Goal: Book appointment/travel/reservation

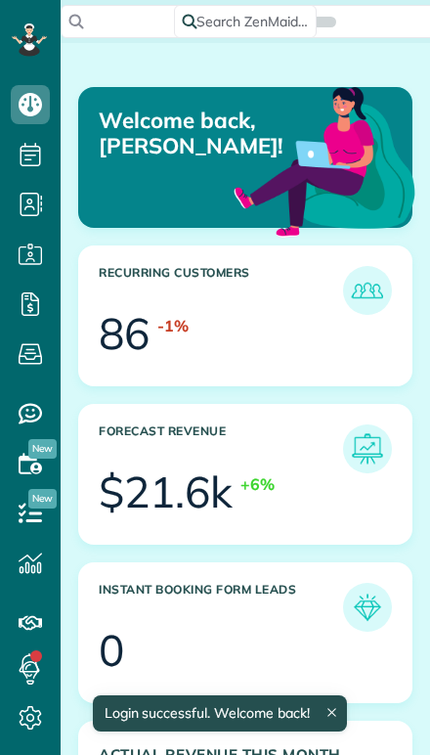
scroll to position [139, 313]
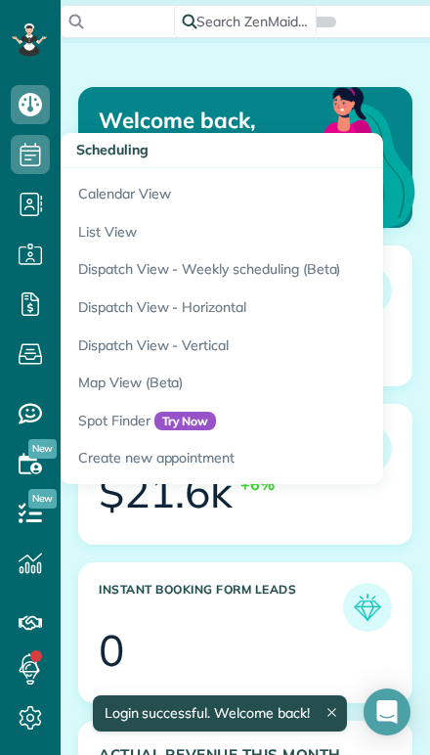
click at [99, 189] on link "Calendar View" at bounding box center [305, 190] width 489 height 45
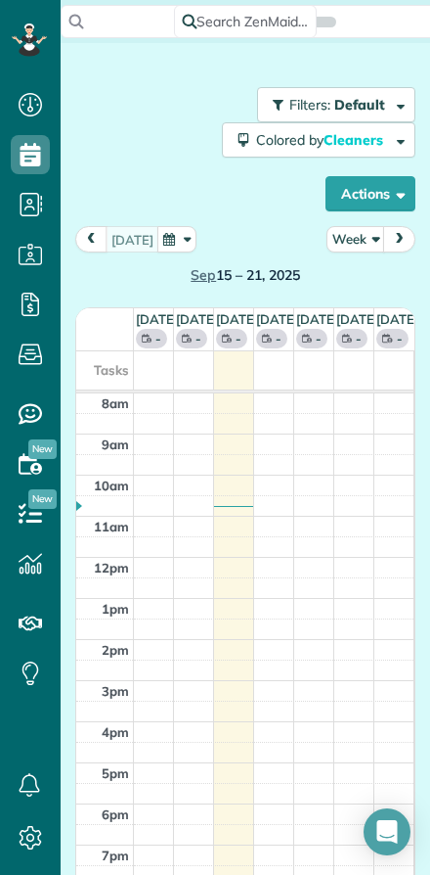
scroll to position [9, 9]
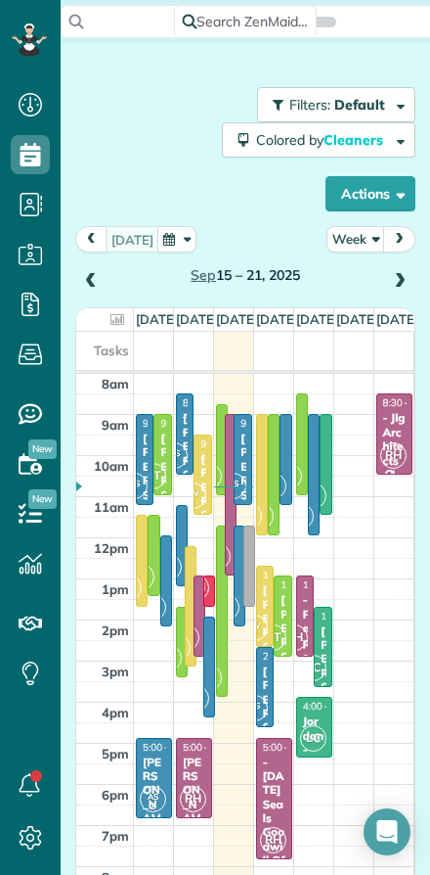
click at [355, 245] on button "Week" at bounding box center [356, 239] width 59 height 26
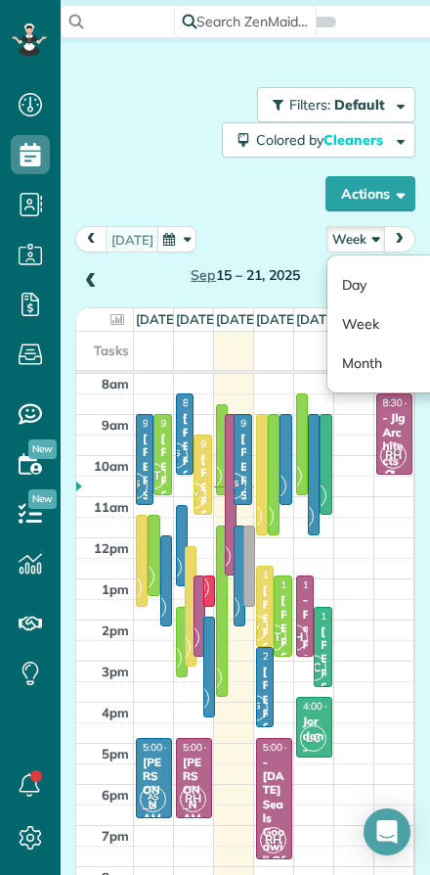
click at [352, 278] on link "Day" at bounding box center [405, 284] width 155 height 39
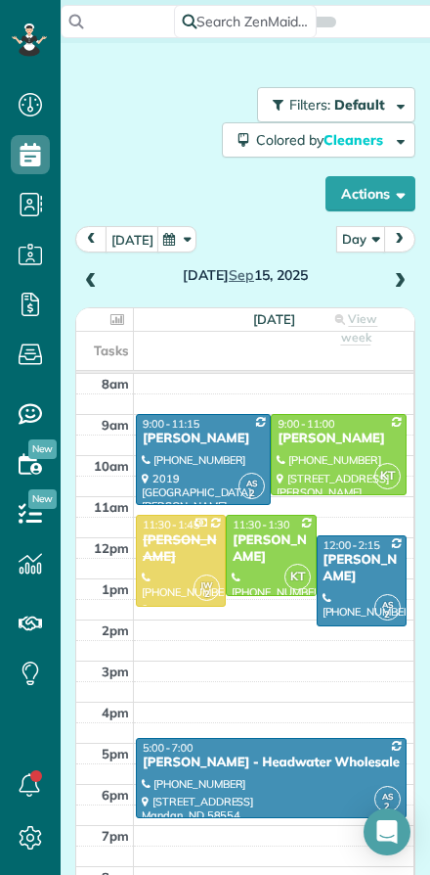
click at [120, 245] on button "[DATE]" at bounding box center [133, 239] width 54 height 26
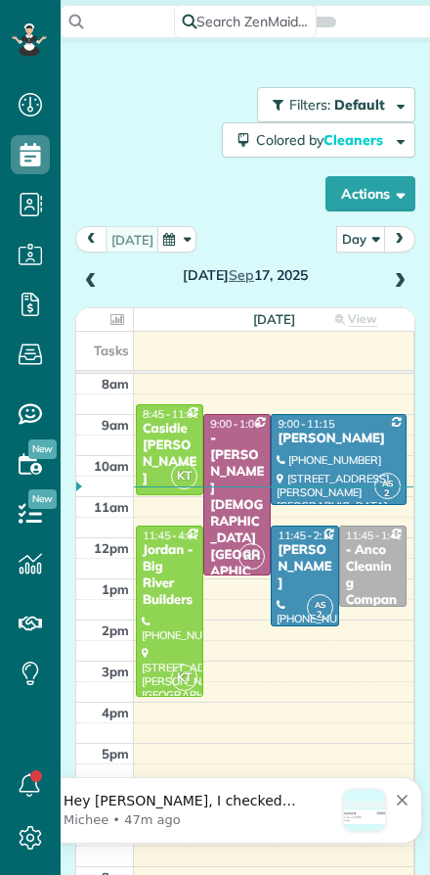
click at [159, 452] on div "Casidie [PERSON_NAME]" at bounding box center [170, 454] width 56 height 67
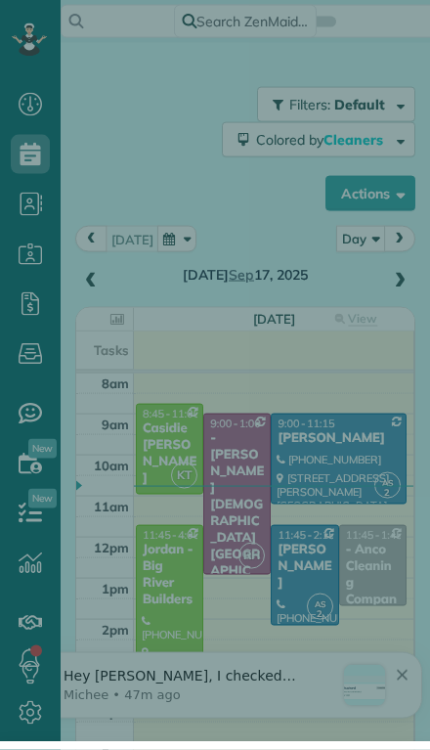
scroll to position [43, 0]
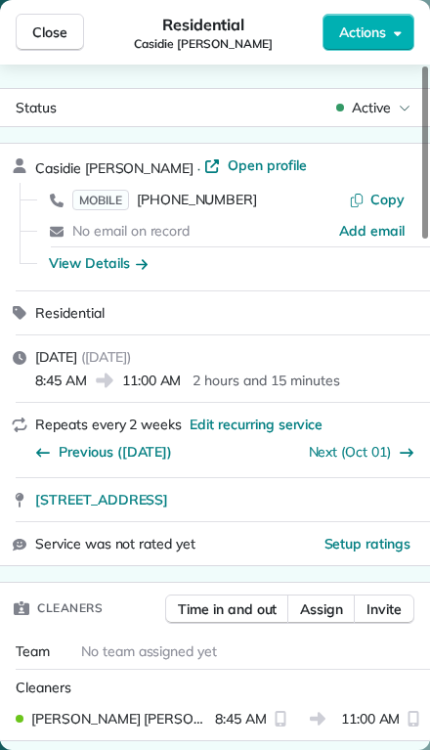
click at [347, 547] on span "Setup ratings" at bounding box center [368, 544] width 87 height 18
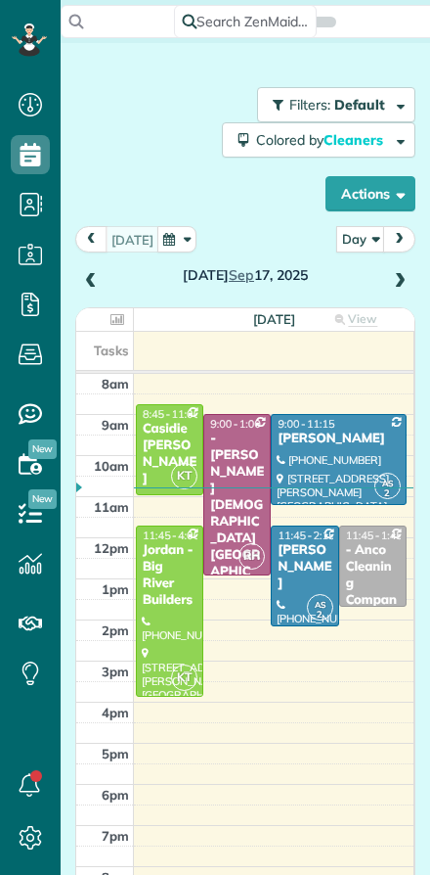
scroll to position [9, 9]
click at [407, 277] on span at bounding box center [400, 282] width 22 height 18
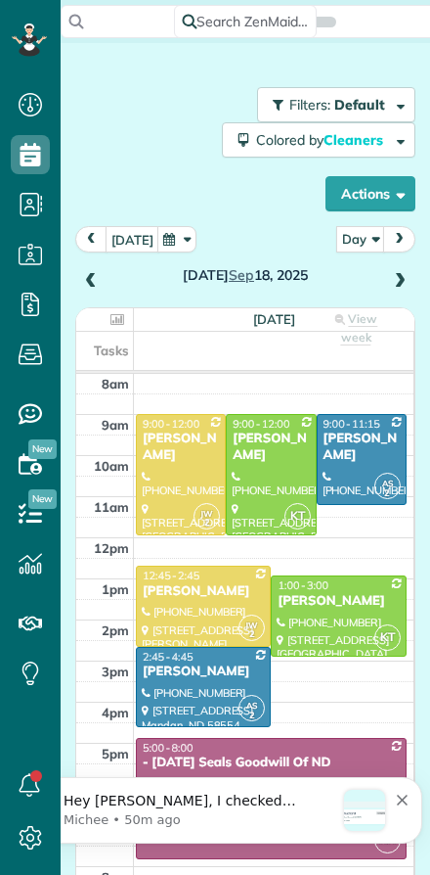
scroll to position [0, 0]
click at [99, 269] on span at bounding box center [91, 281] width 22 height 29
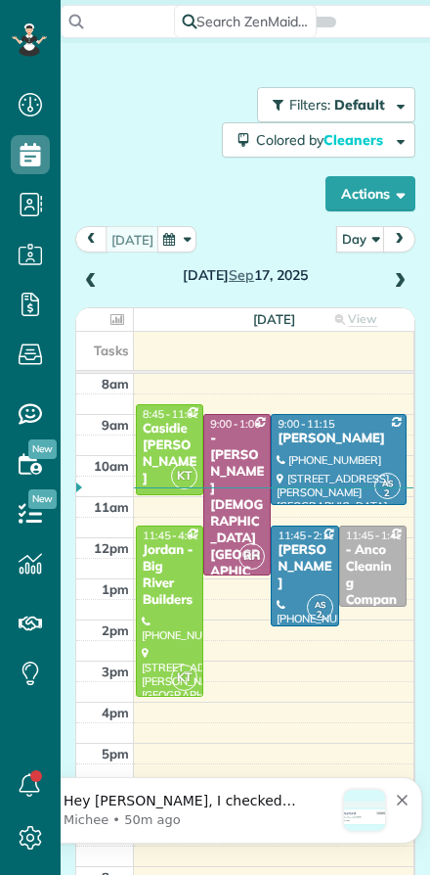
click at [148, 441] on div "Casidie [PERSON_NAME]" at bounding box center [170, 454] width 56 height 67
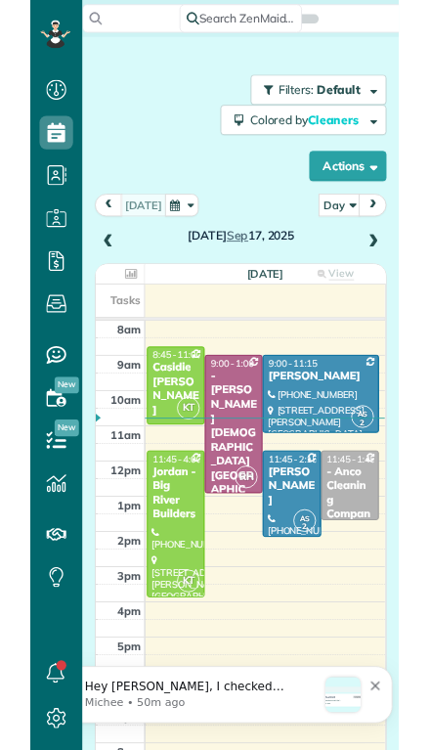
scroll to position [793, 61]
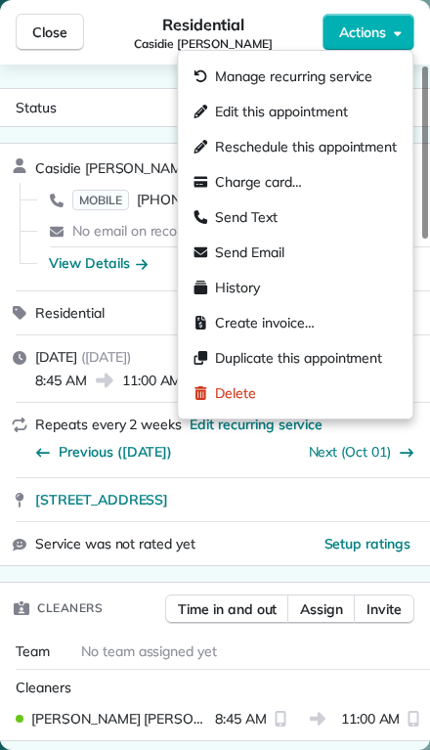
click at [221, 112] on span "Edit this appointment" at bounding box center [281, 112] width 132 height 20
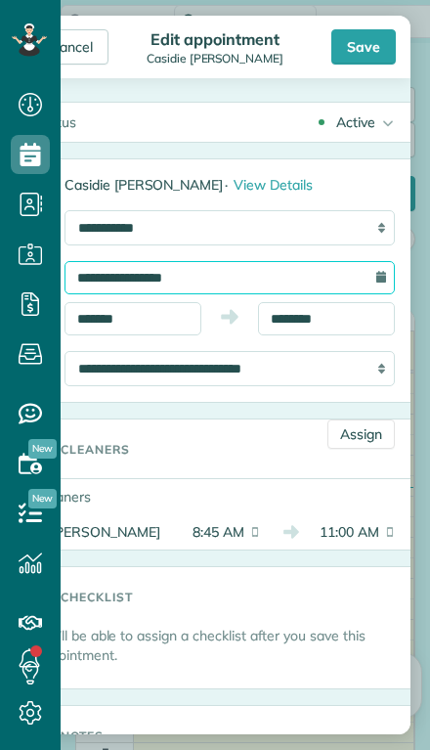
click at [124, 280] on input "**********" at bounding box center [230, 277] width 331 height 33
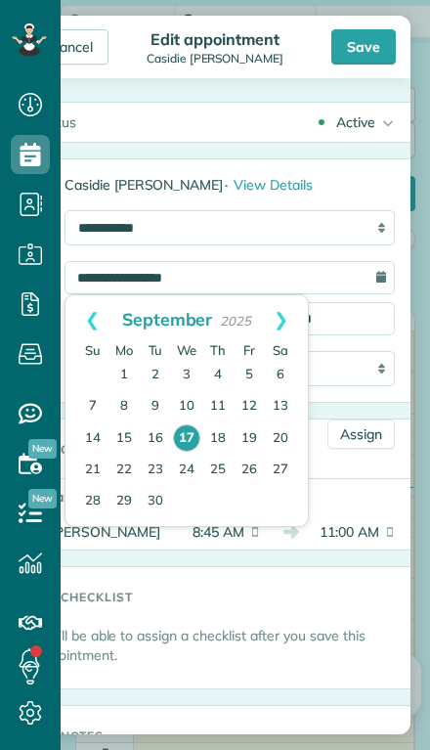
click at [219, 438] on link "18" at bounding box center [217, 439] width 31 height 31
type input "**********"
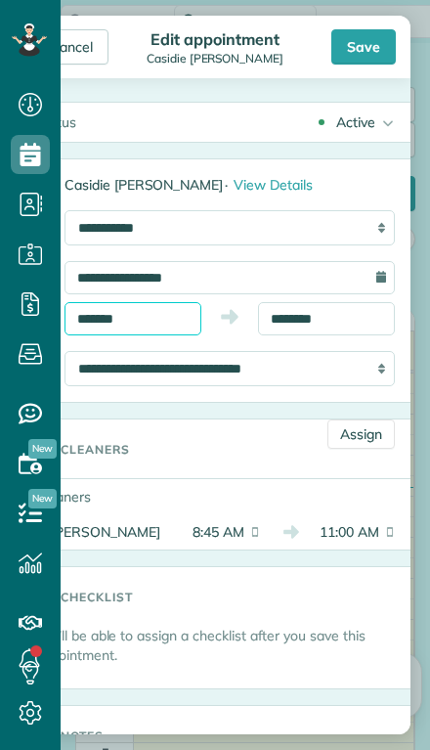
click at [125, 321] on input "*******" at bounding box center [133, 318] width 137 height 33
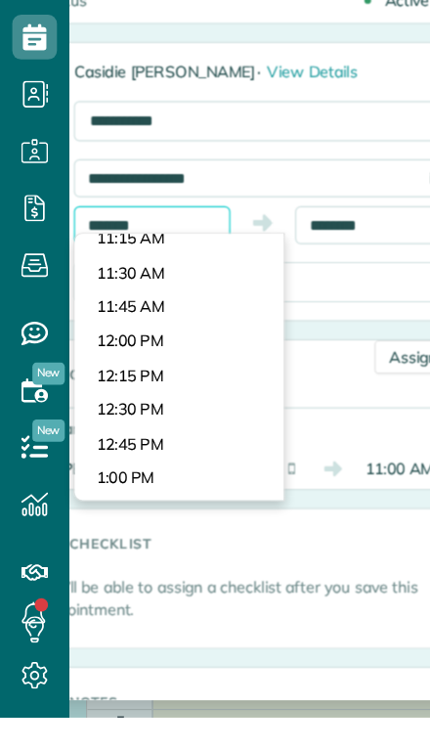
scroll to position [1331, 0]
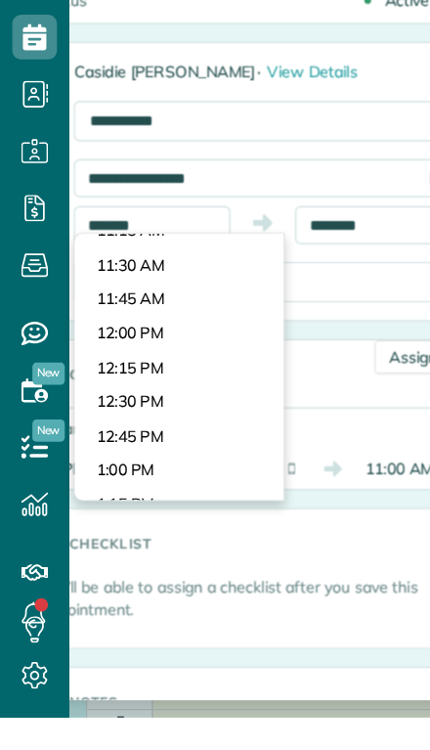
click at [97, 269] on body "Dashboard Scheduling Calendar View List View Dispatch View - Weekly scheduling …" at bounding box center [215, 375] width 430 height 750
type input "********"
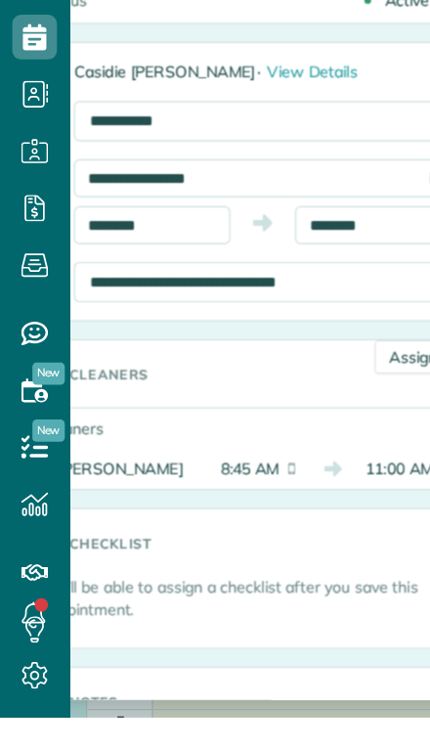
scroll to position [28, 0]
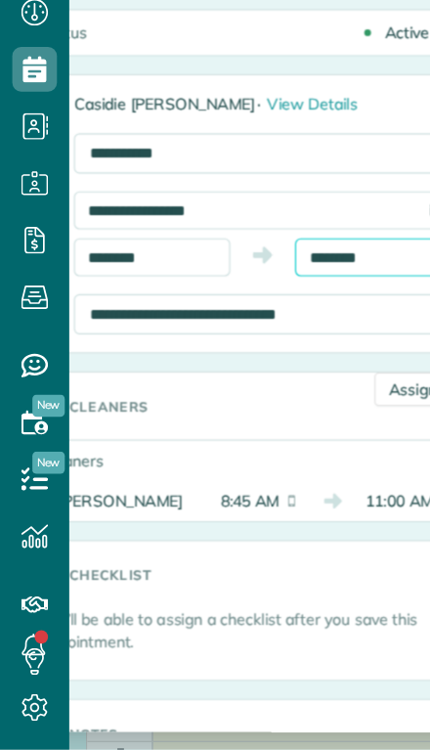
click at [307, 302] on input "********" at bounding box center [326, 318] width 137 height 33
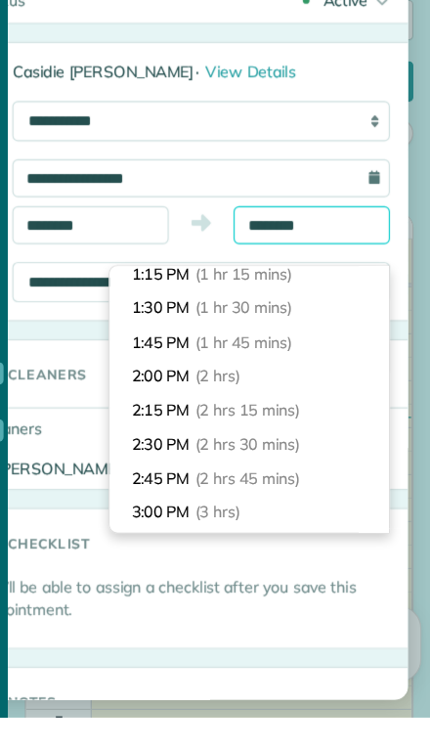
scroll to position [174, 0]
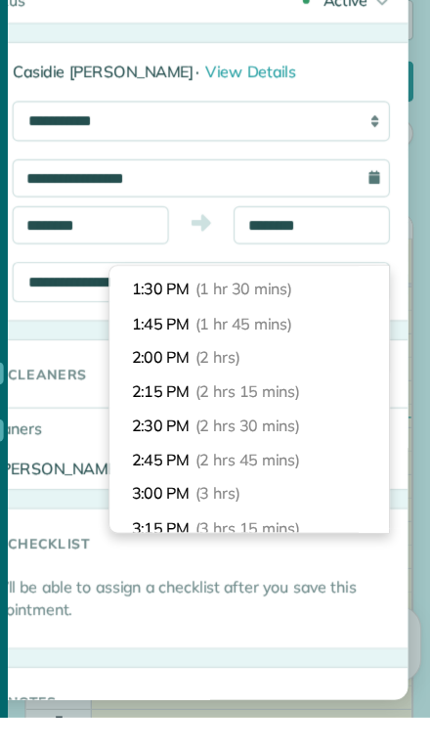
click at [150, 450] on li "2:15 PM (2 hrs 15 mins)" at bounding box center [272, 465] width 245 height 30
type input "*******"
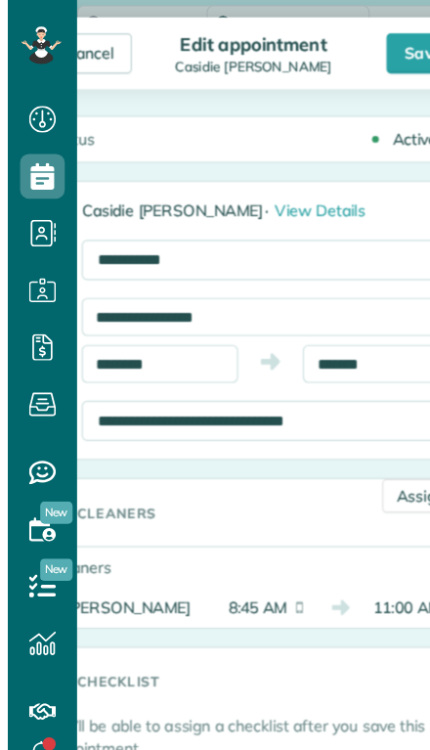
scroll to position [0, 0]
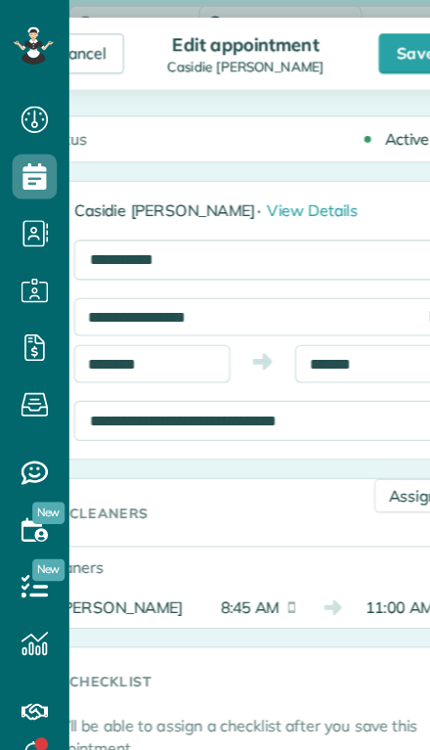
click at [348, 42] on div "Save" at bounding box center [364, 46] width 65 height 35
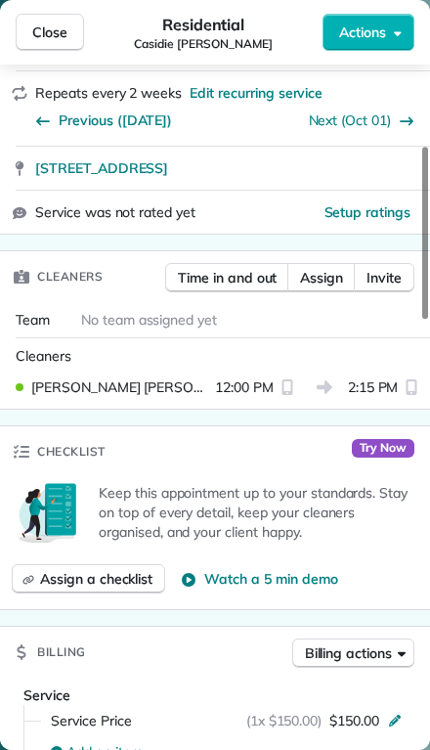
scroll to position [340, 0]
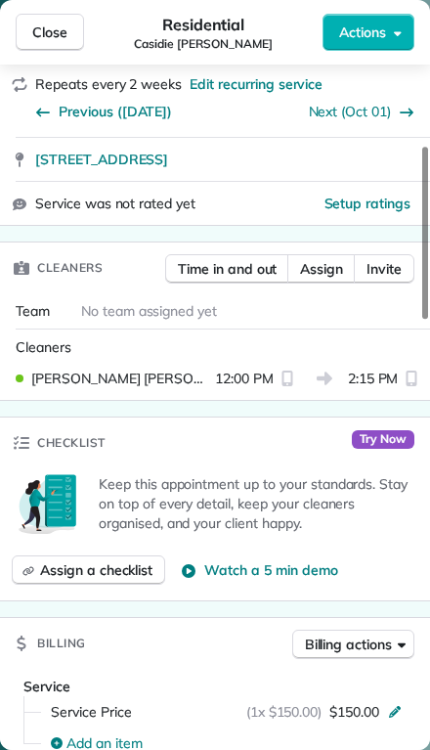
click at [48, 31] on span "Close" at bounding box center [49, 32] width 35 height 20
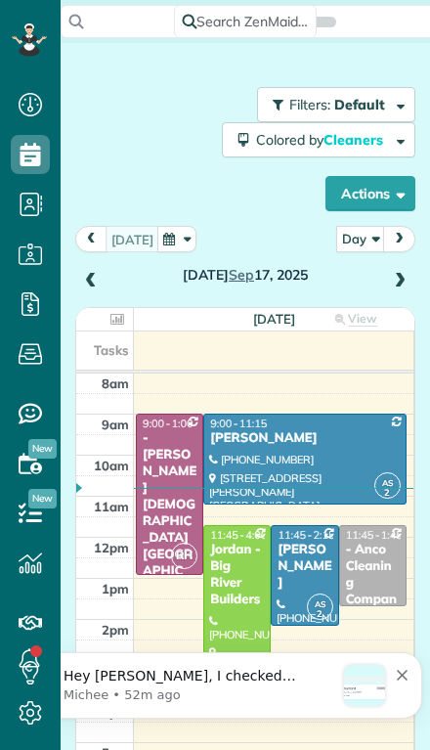
click at [409, 279] on span at bounding box center [400, 282] width 22 height 18
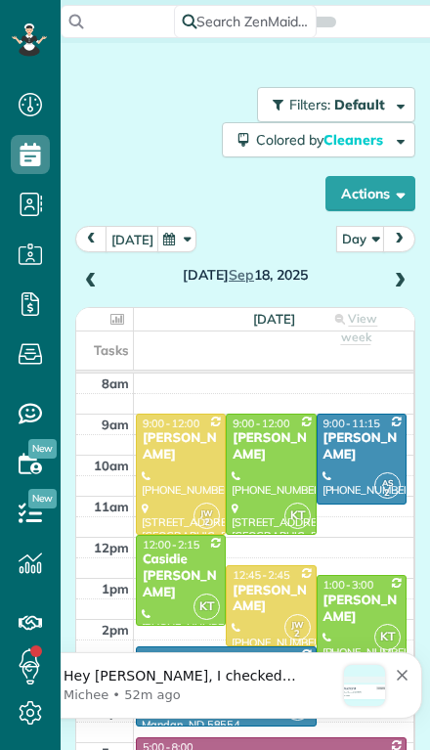
click at [395, 282] on span at bounding box center [400, 282] width 22 height 18
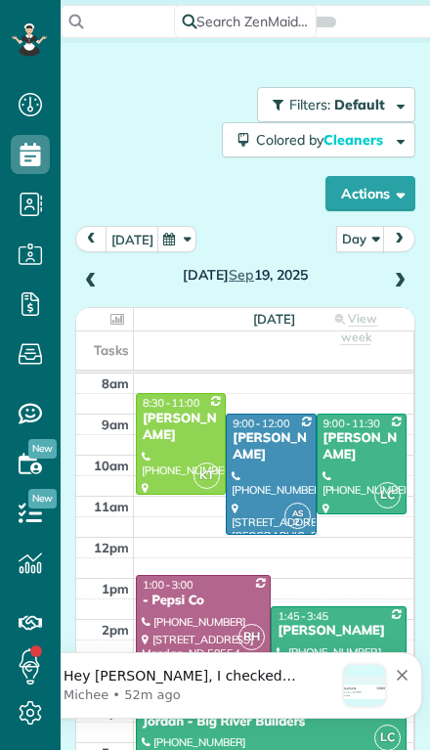
click at [97, 277] on span at bounding box center [91, 282] width 22 height 18
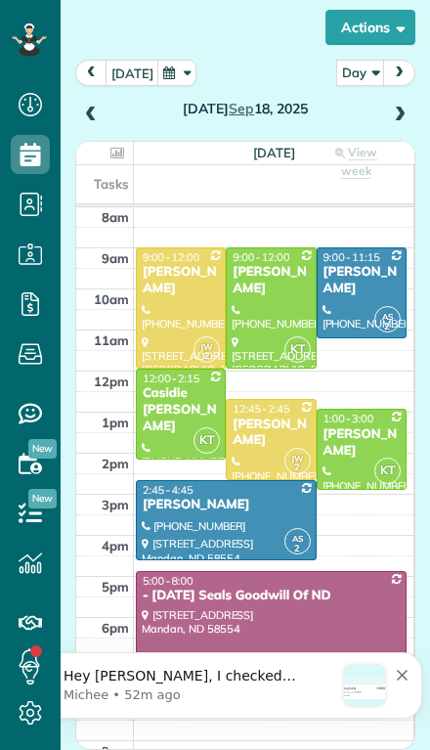
scroll to position [166, 0]
click at [178, 426] on div at bounding box center [181, 414] width 88 height 89
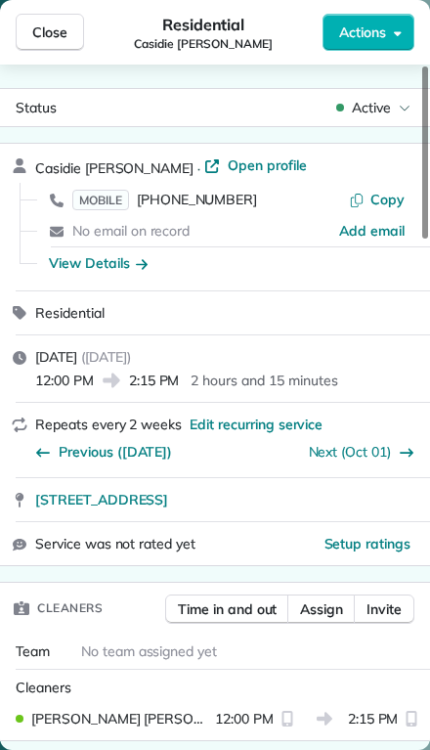
click at [313, 607] on span "Assign" at bounding box center [321, 610] width 43 height 20
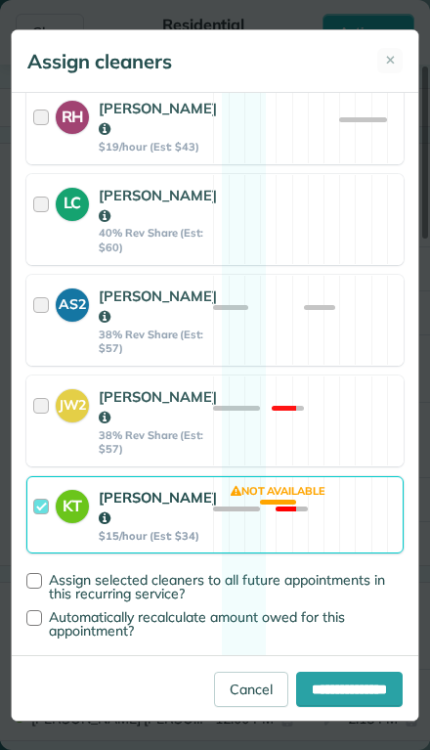
scroll to position [472, 0]
click at [39, 543] on div at bounding box center [44, 515] width 22 height 56
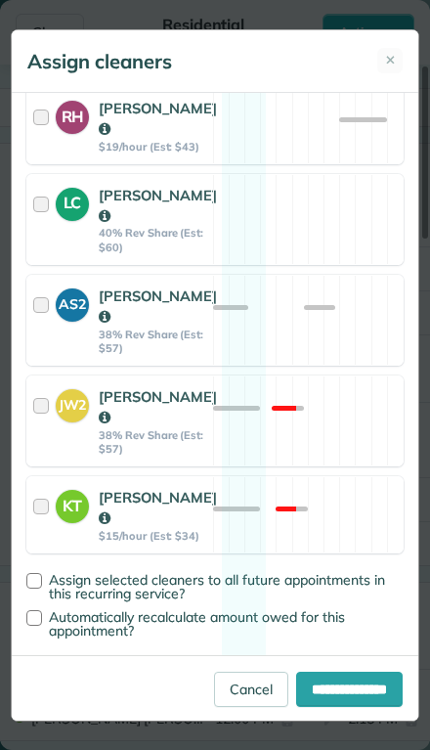
click at [43, 315] on div at bounding box center [44, 320] width 22 height 69
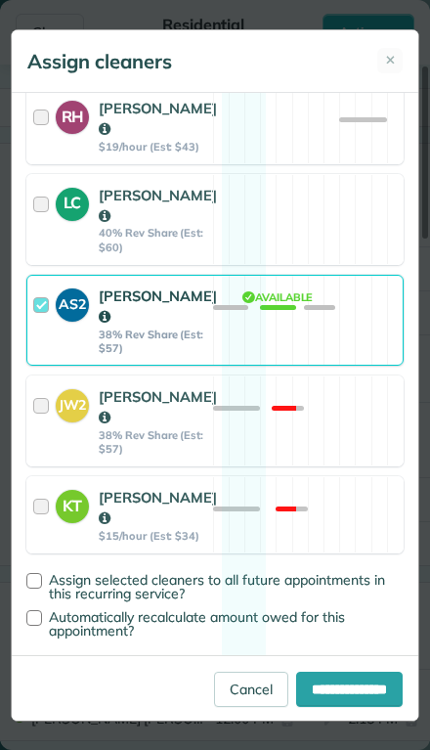
click at [325, 707] on input "**********" at bounding box center [349, 689] width 107 height 35
type input "**********"
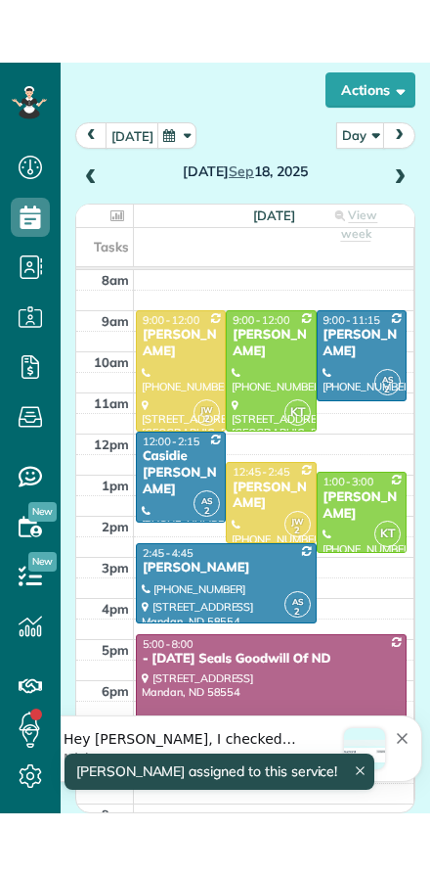
scroll to position [164, 0]
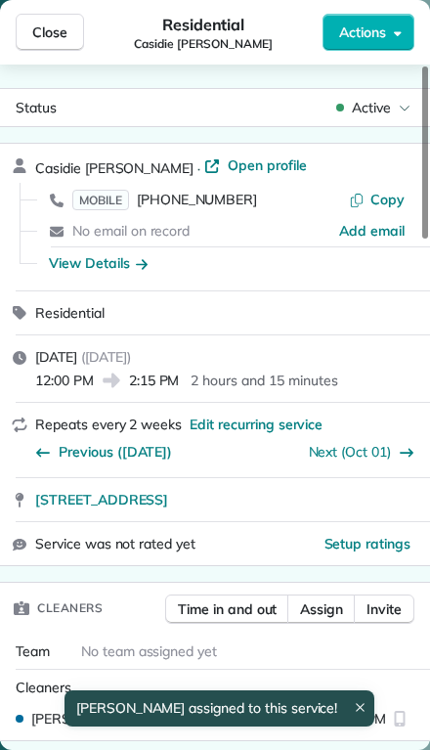
click at [51, 23] on span "Close" at bounding box center [49, 32] width 35 height 20
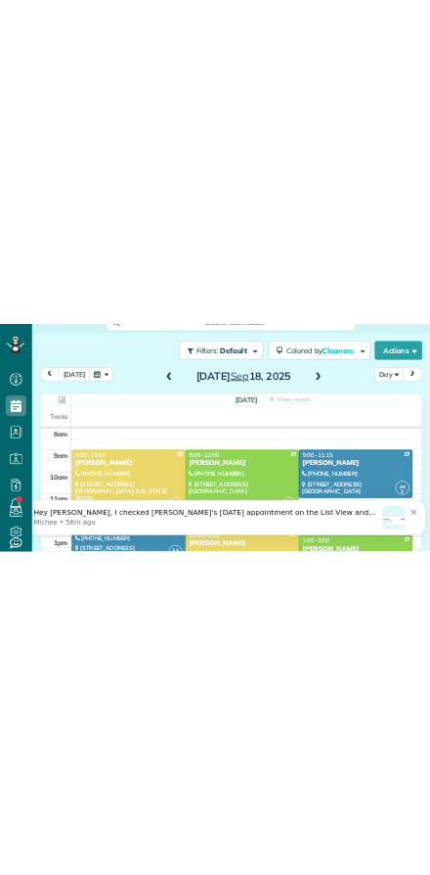
scroll to position [875, 61]
